Goal: Task Accomplishment & Management: Manage account settings

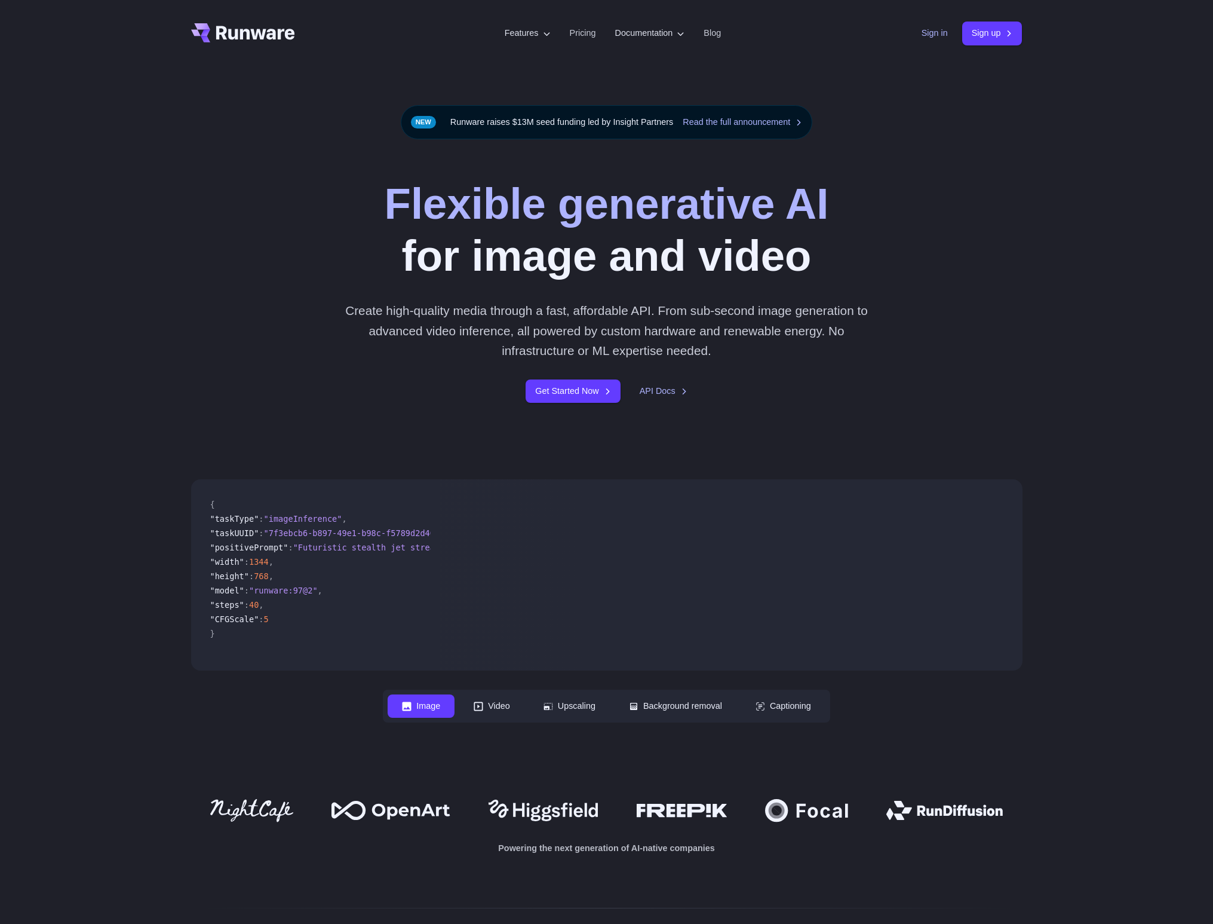
click at [929, 36] on link "Sign in" at bounding box center [935, 33] width 26 height 14
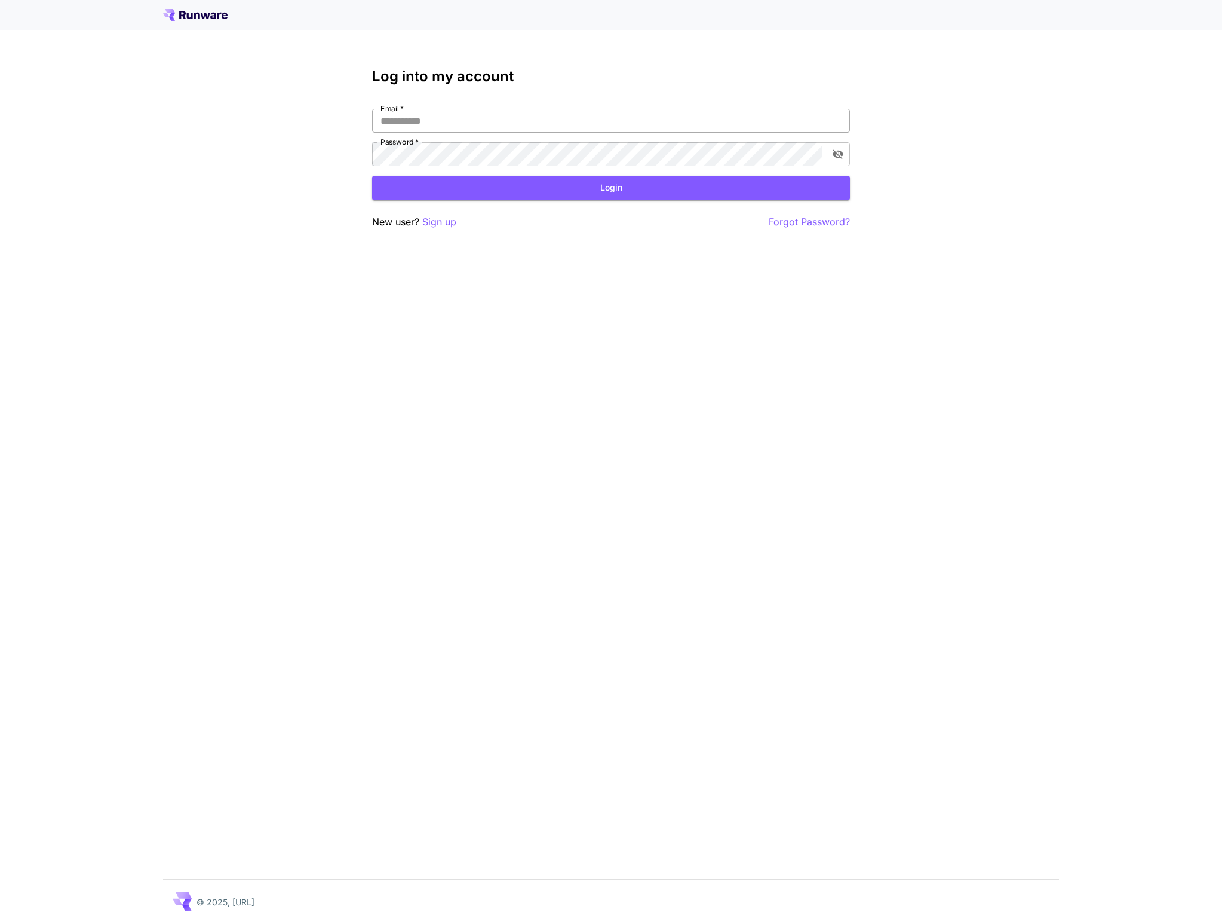
click at [746, 121] on input "Email   *" at bounding box center [611, 121] width 478 height 24
type input "**********"
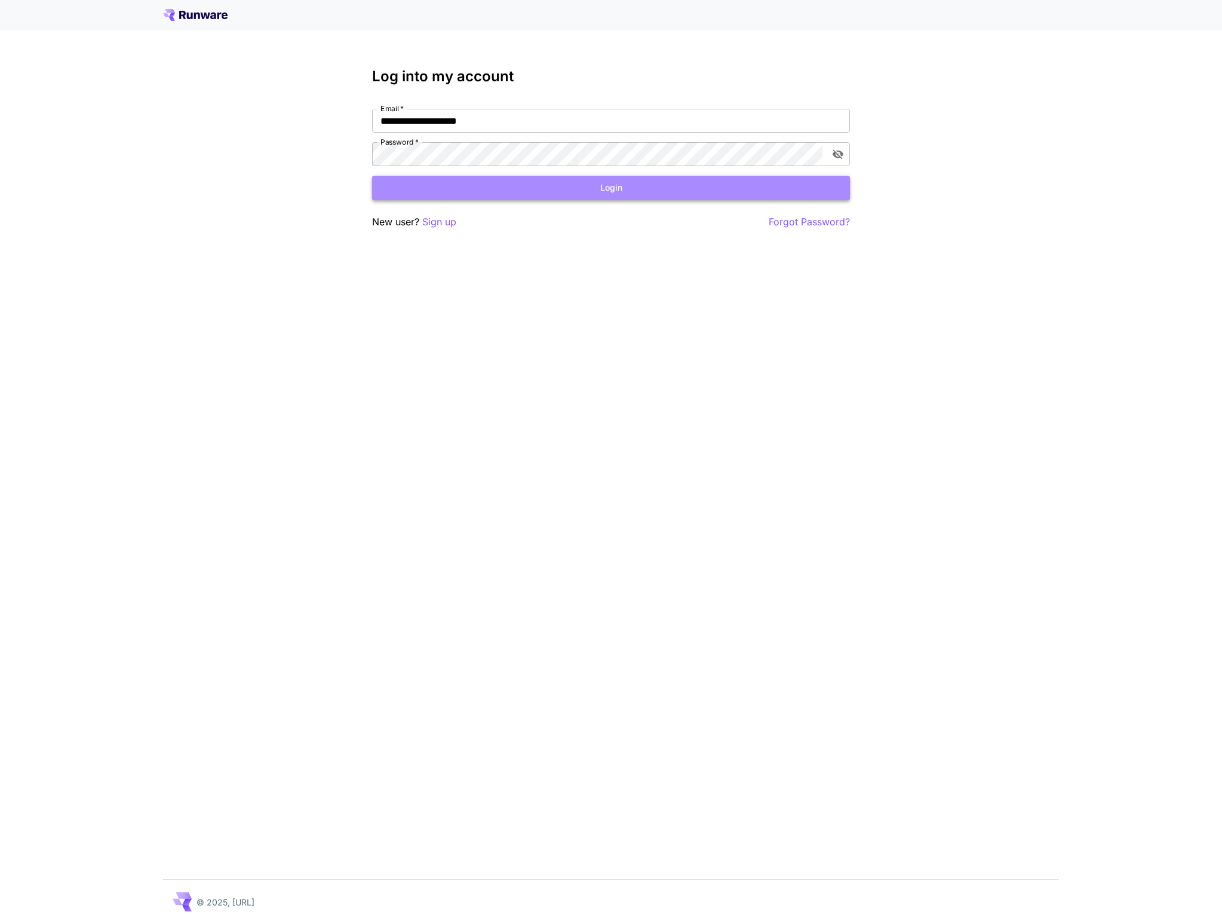
click at [466, 195] on button "Login" at bounding box center [611, 188] width 478 height 24
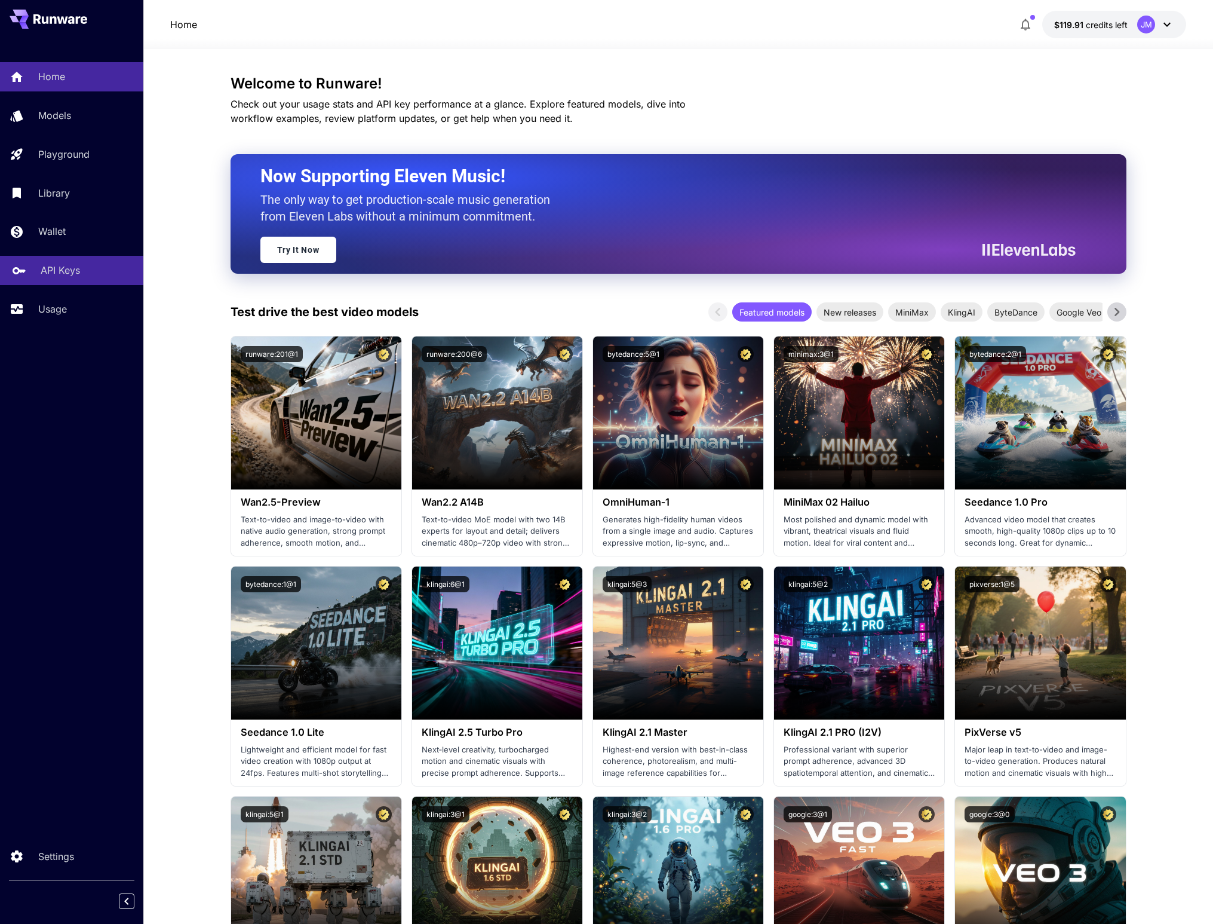
click at [69, 277] on p "API Keys" at bounding box center [60, 270] width 39 height 14
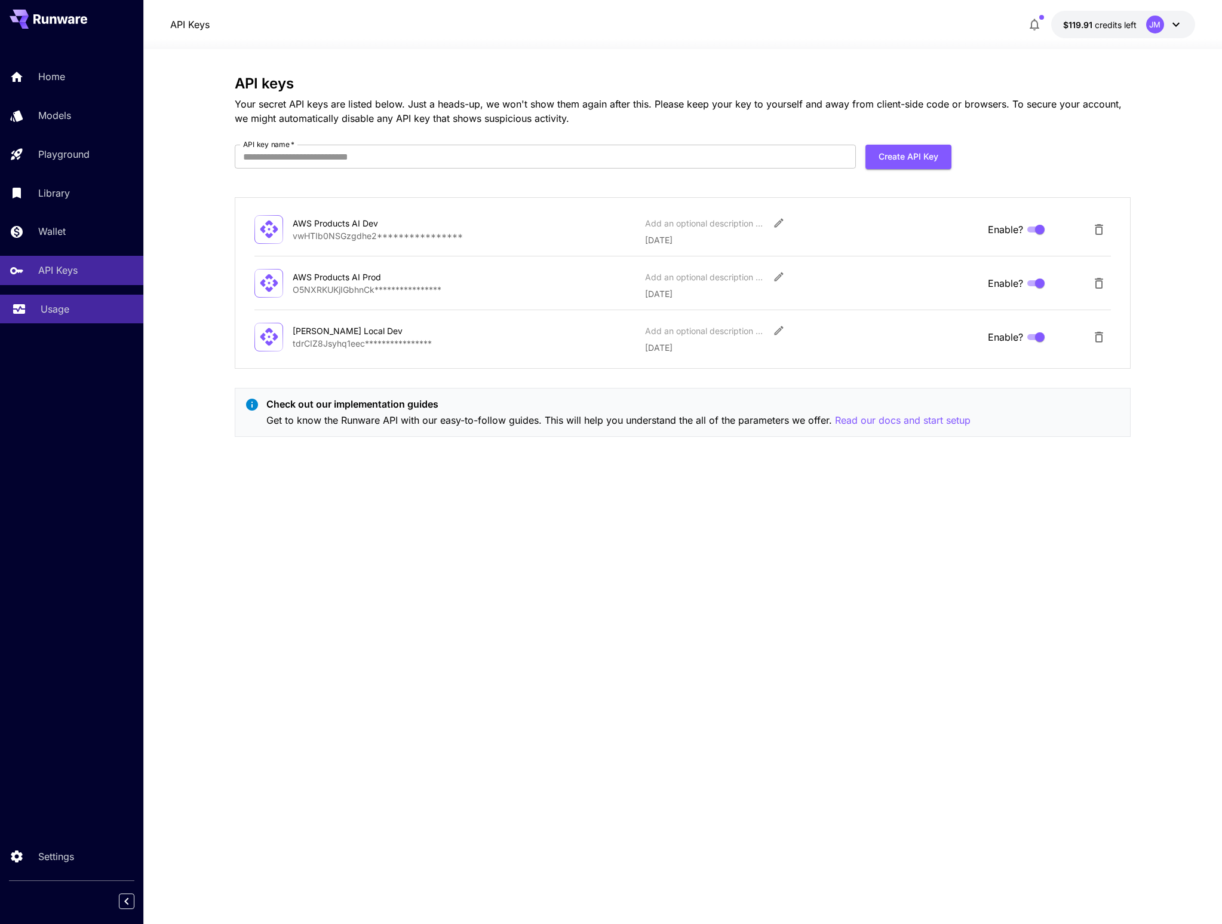
click at [59, 316] on p "Usage" at bounding box center [55, 309] width 29 height 14
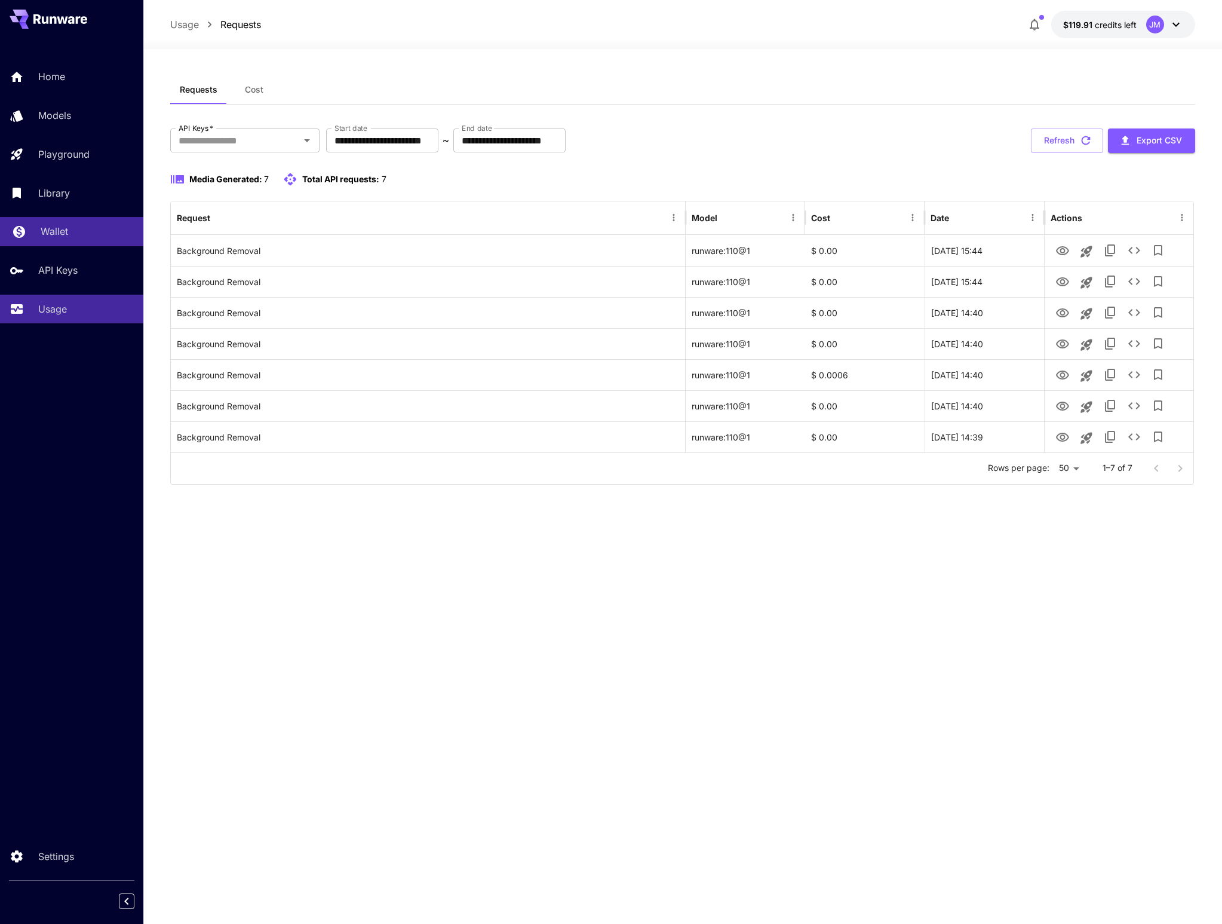
click at [69, 241] on link "Wallet" at bounding box center [71, 231] width 143 height 29
